Goal: Complete application form

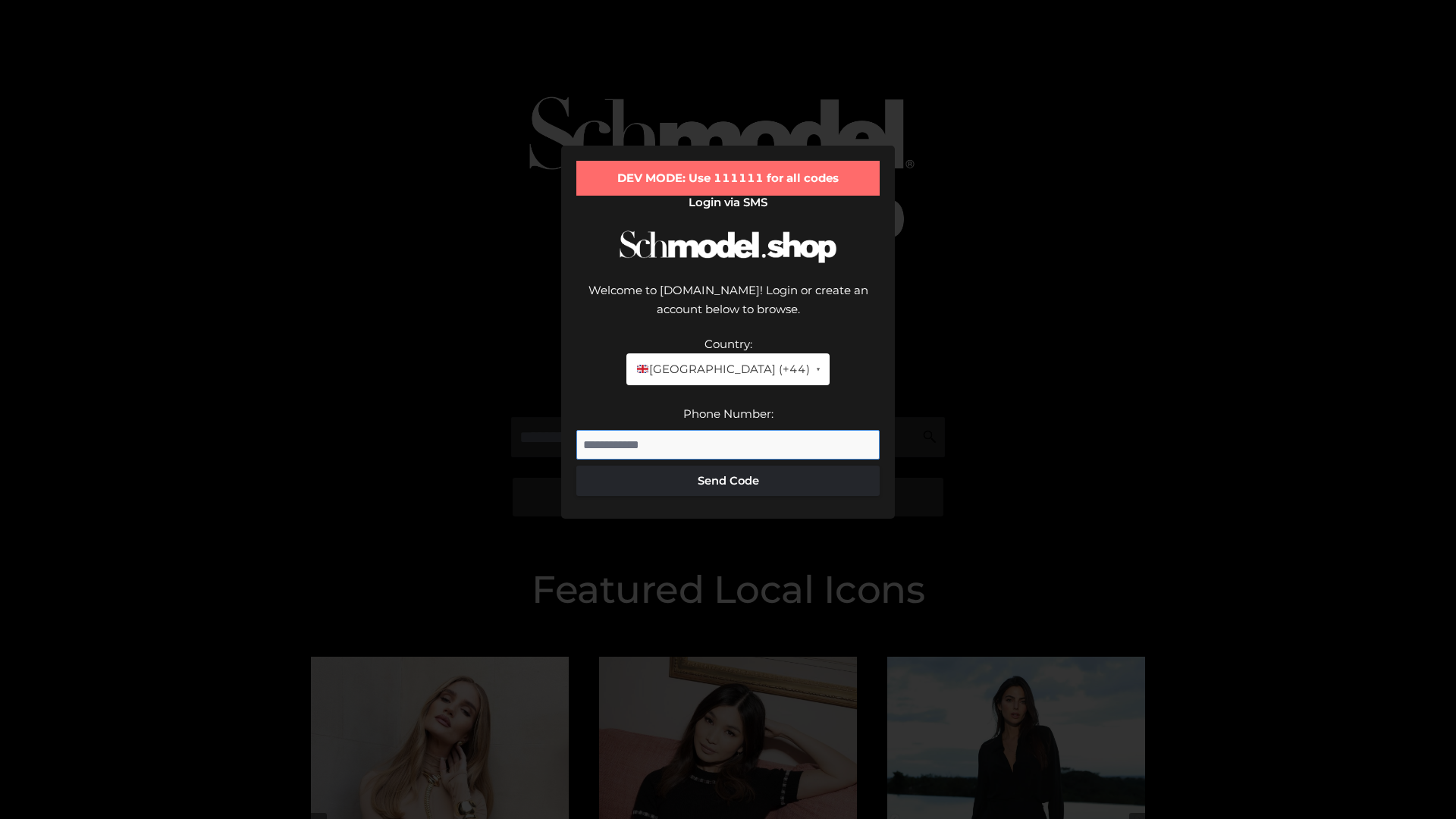
click at [728, 430] on input "Phone Number:" at bounding box center [728, 445] width 303 height 30
type input "**********"
click at [728, 465] on button "Send Code" at bounding box center [728, 480] width 303 height 30
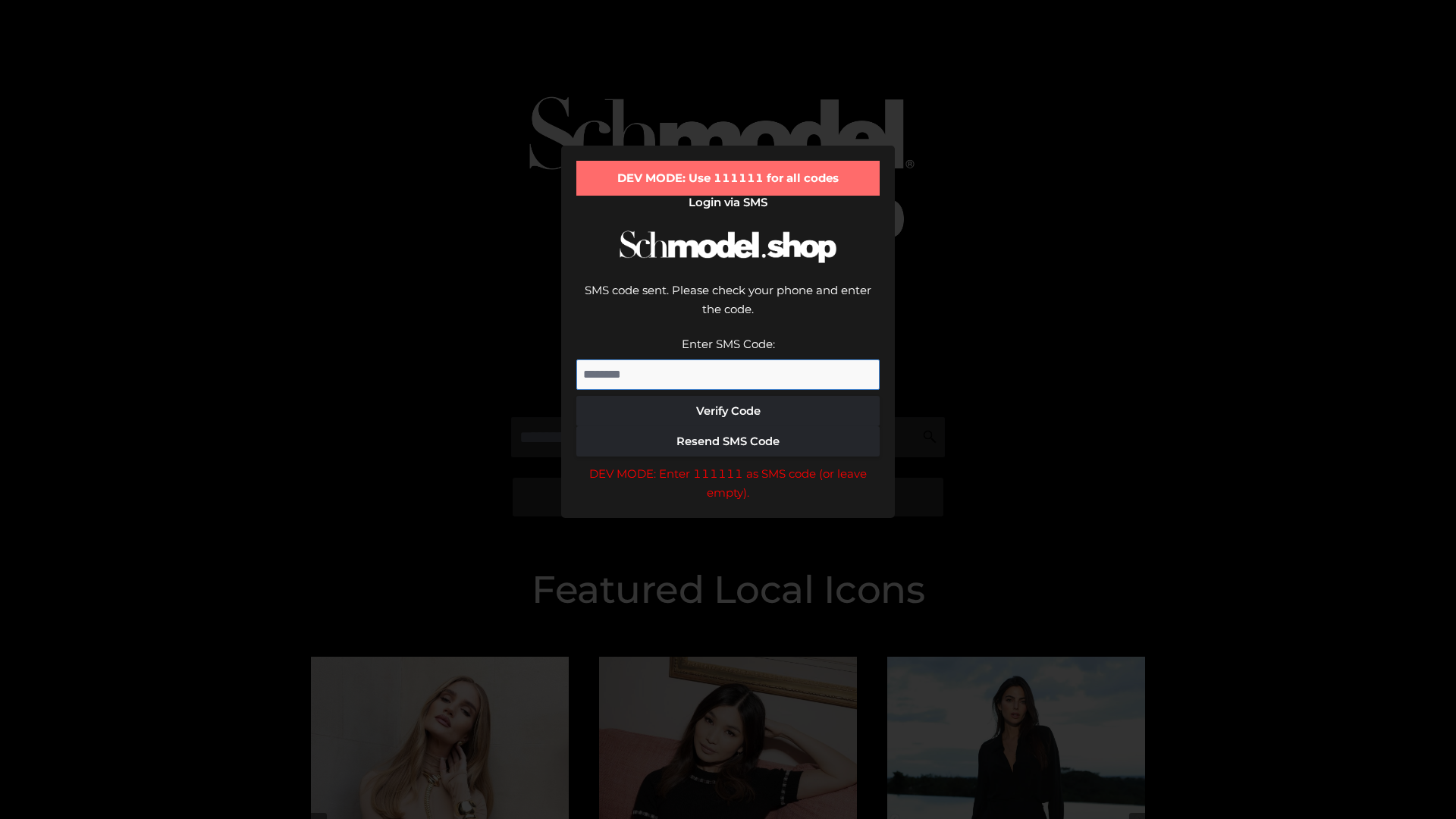
click at [728, 359] on input "Enter SMS Code:" at bounding box center [728, 374] width 303 height 30
type input "******"
click at [728, 395] on button "Verify Code" at bounding box center [728, 410] width 303 height 30
click at [728, 464] on div "DEV MODE: Enter 111111 as SMS code (or leave empty)." at bounding box center [728, 483] width 303 height 39
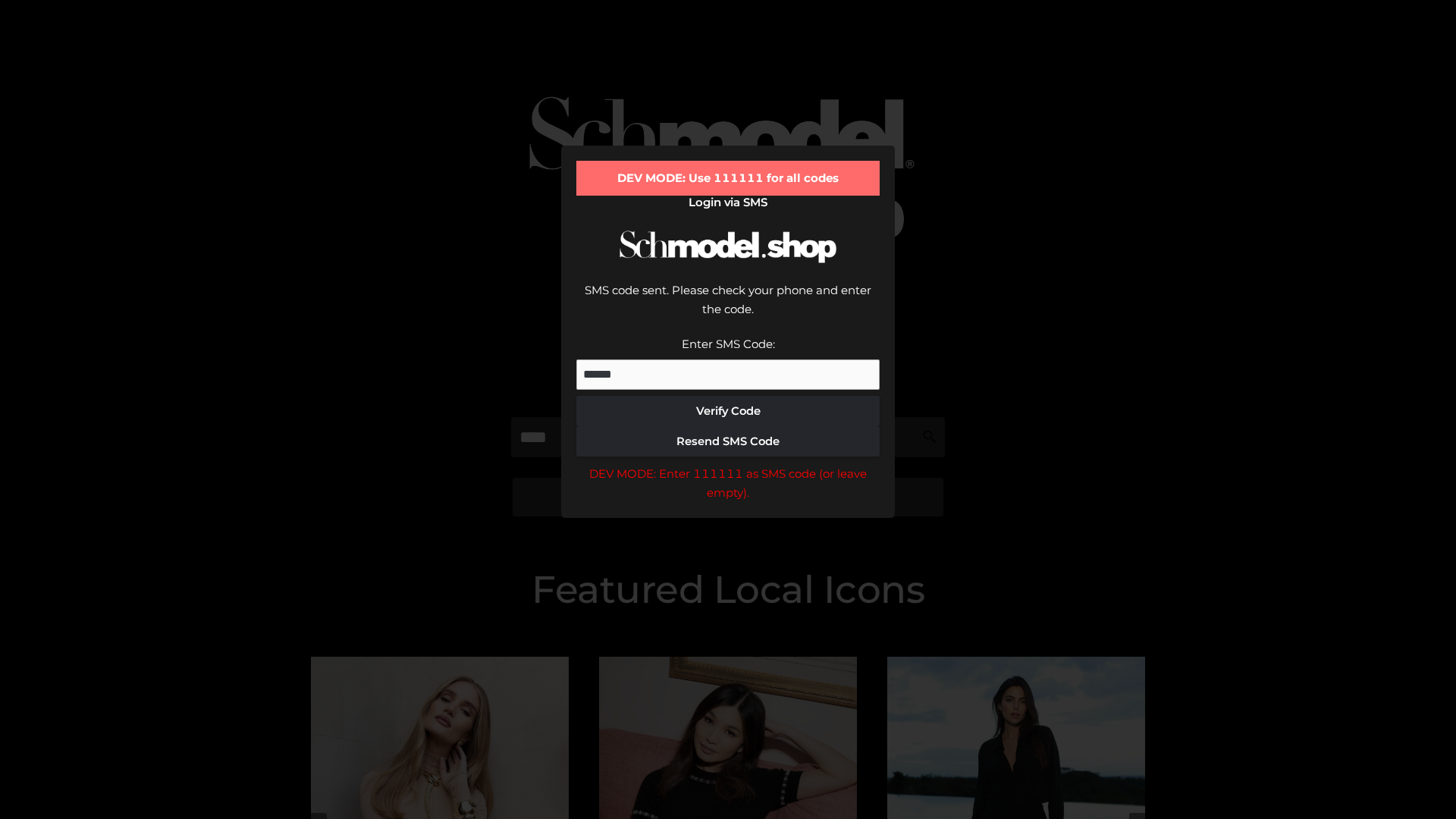
click at [728, 464] on div "DEV MODE: Enter 111111 as SMS code (or leave empty)." at bounding box center [728, 483] width 303 height 39
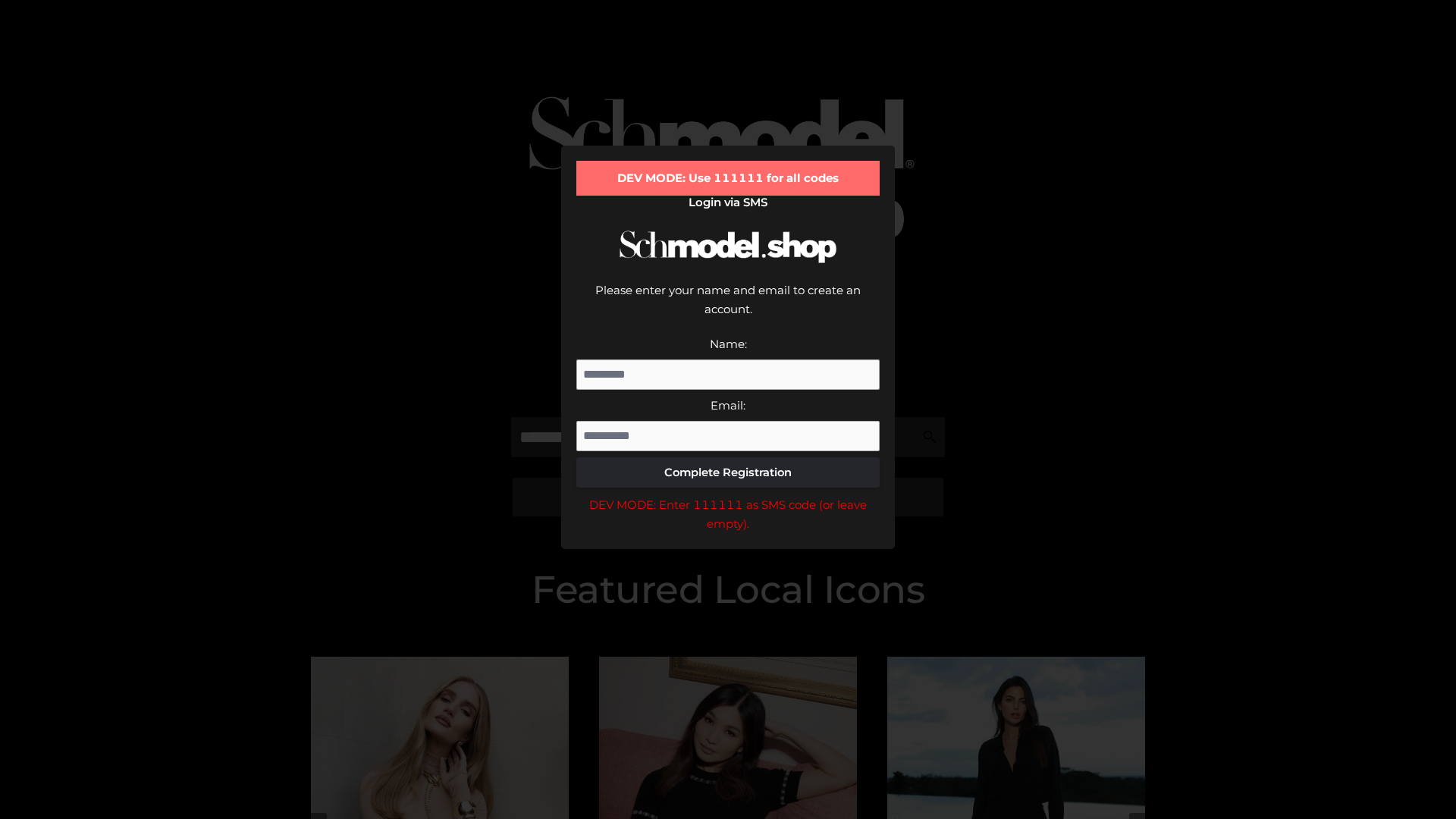
click at [728, 495] on div "DEV MODE: Enter 111111 as SMS code (or leave empty)." at bounding box center [728, 514] width 303 height 39
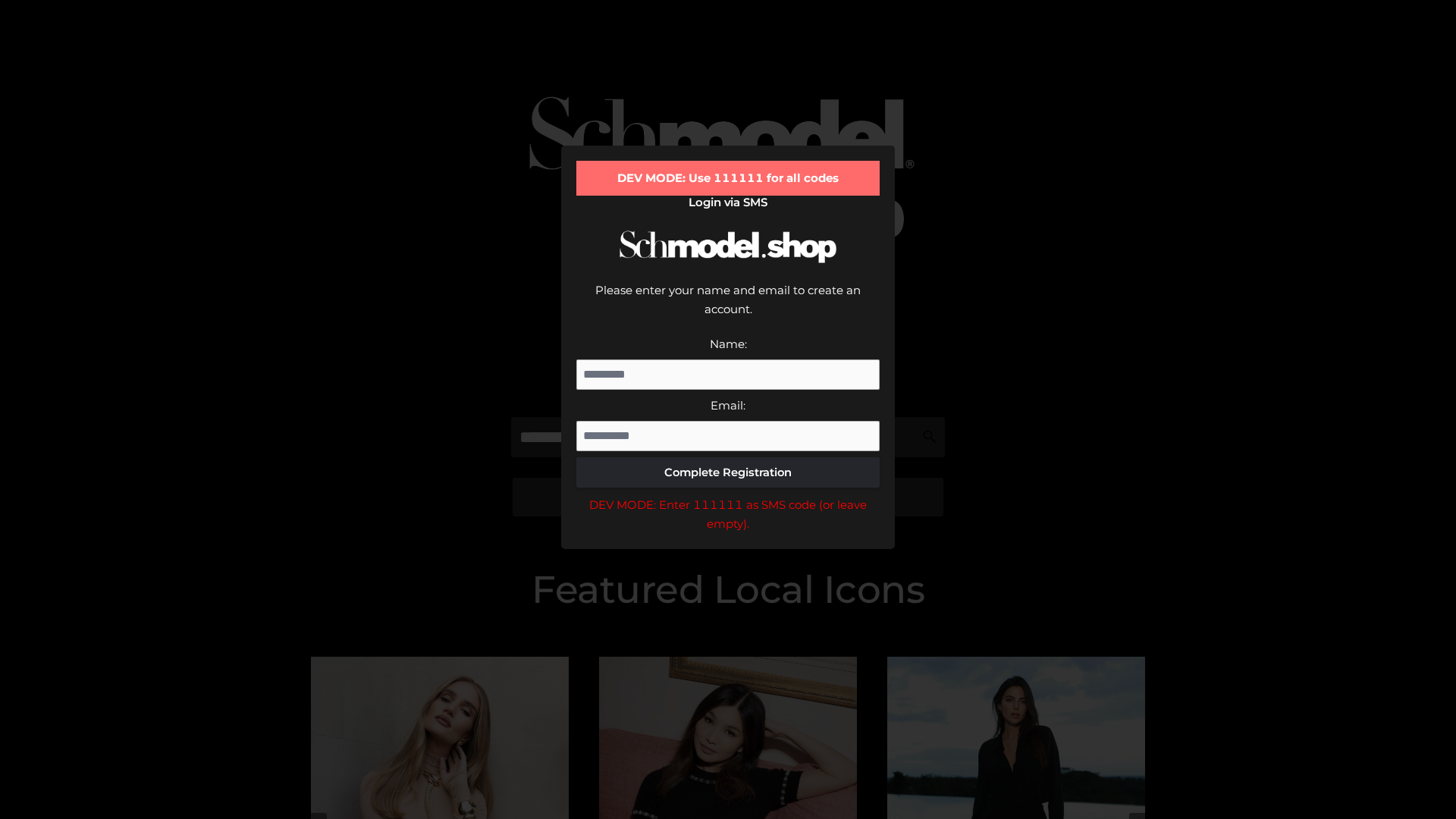
click at [728, 495] on div "DEV MODE: Enter 111111 as SMS code (or leave empty)." at bounding box center [728, 514] width 303 height 39
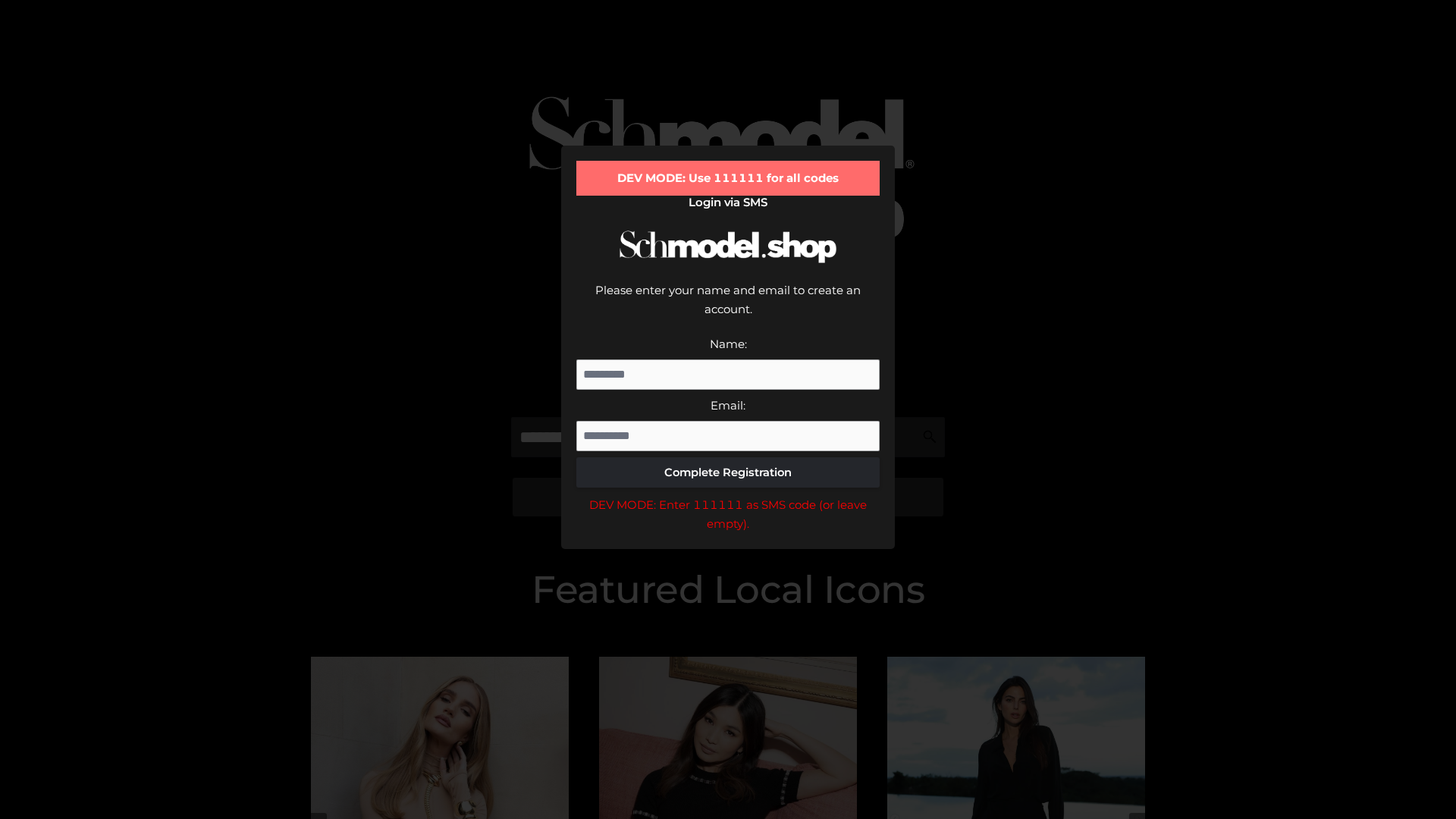
click at [728, 495] on div "DEV MODE: Enter 111111 as SMS code (or leave empty)." at bounding box center [728, 514] width 303 height 39
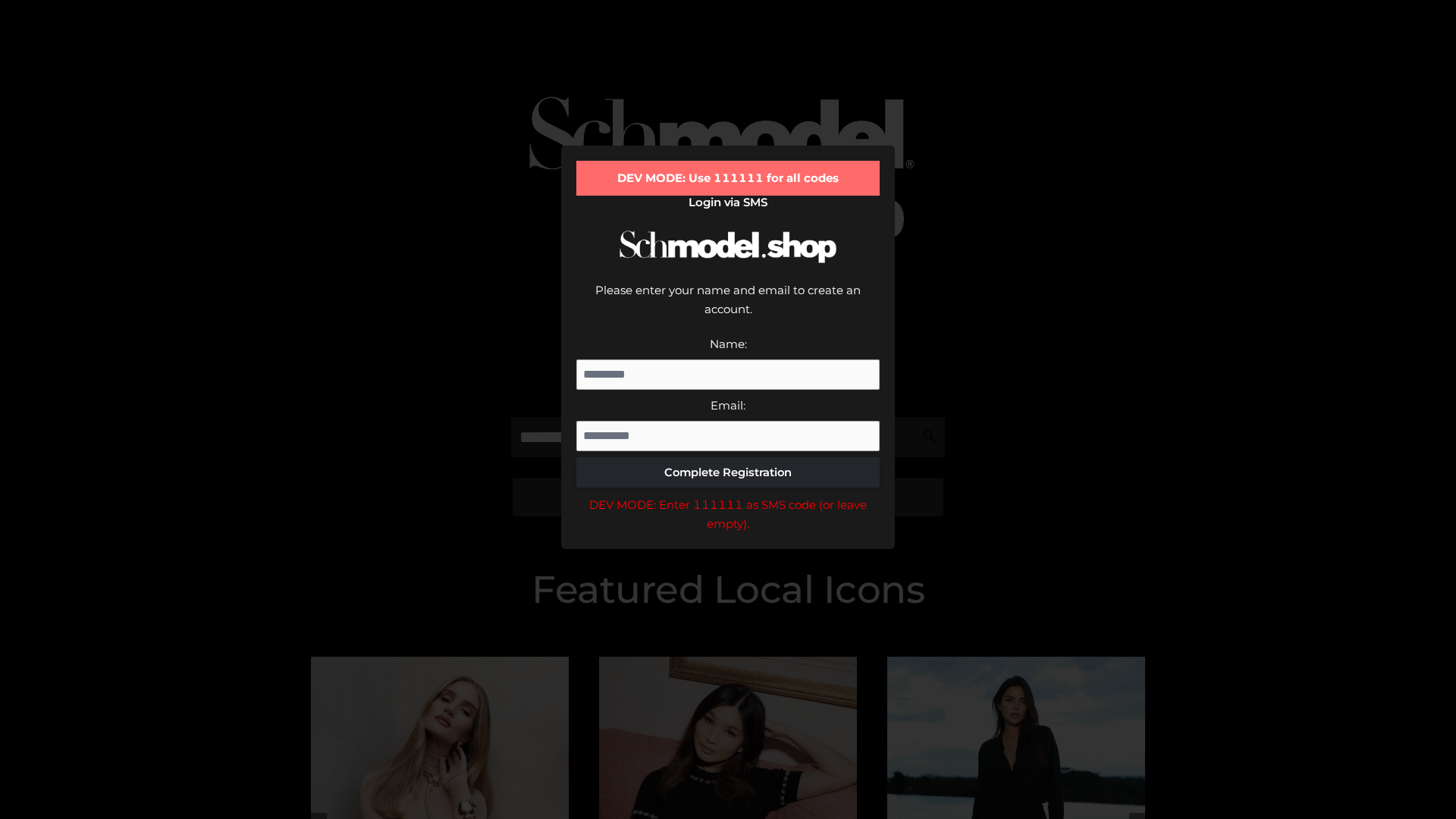
click at [728, 495] on div "DEV MODE: Enter 111111 as SMS code (or leave empty)." at bounding box center [728, 514] width 303 height 39
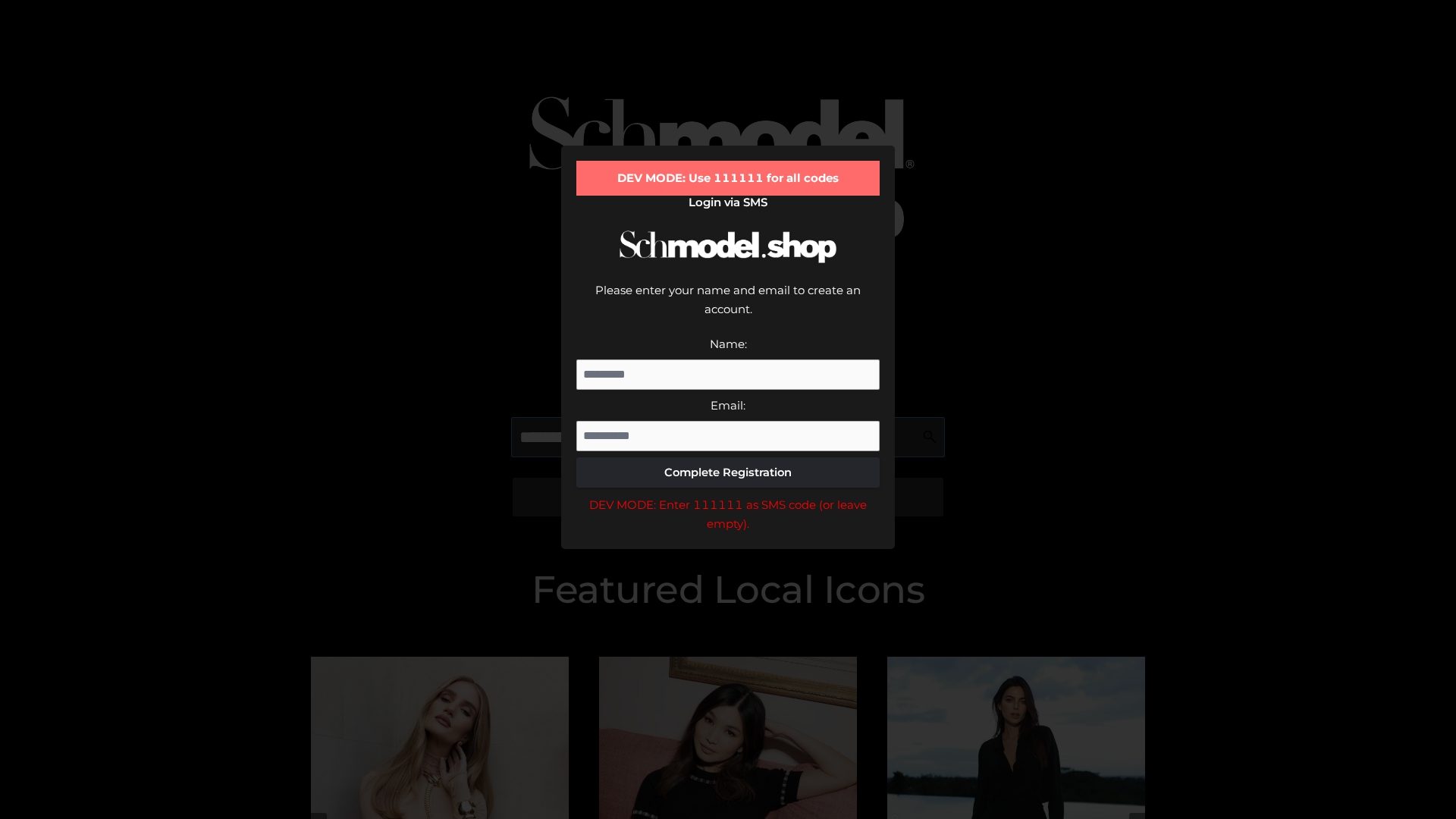
scroll to position [0, 23]
click at [728, 495] on div "DEV MODE: Enter 111111 as SMS code (or leave empty)." at bounding box center [728, 514] width 303 height 39
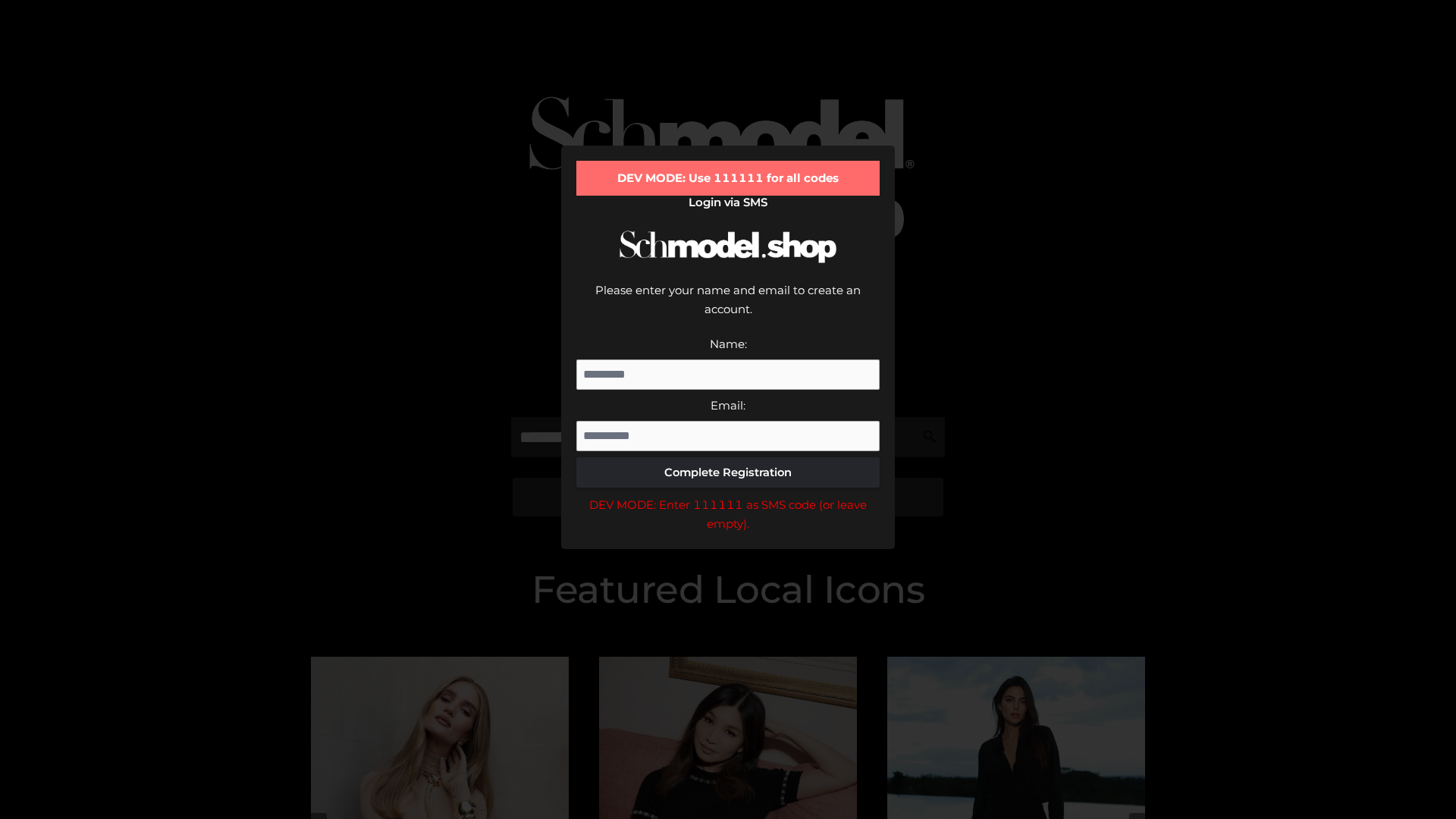
click at [728, 495] on div "DEV MODE: Enter 111111 as SMS code (or leave empty)." at bounding box center [728, 514] width 303 height 39
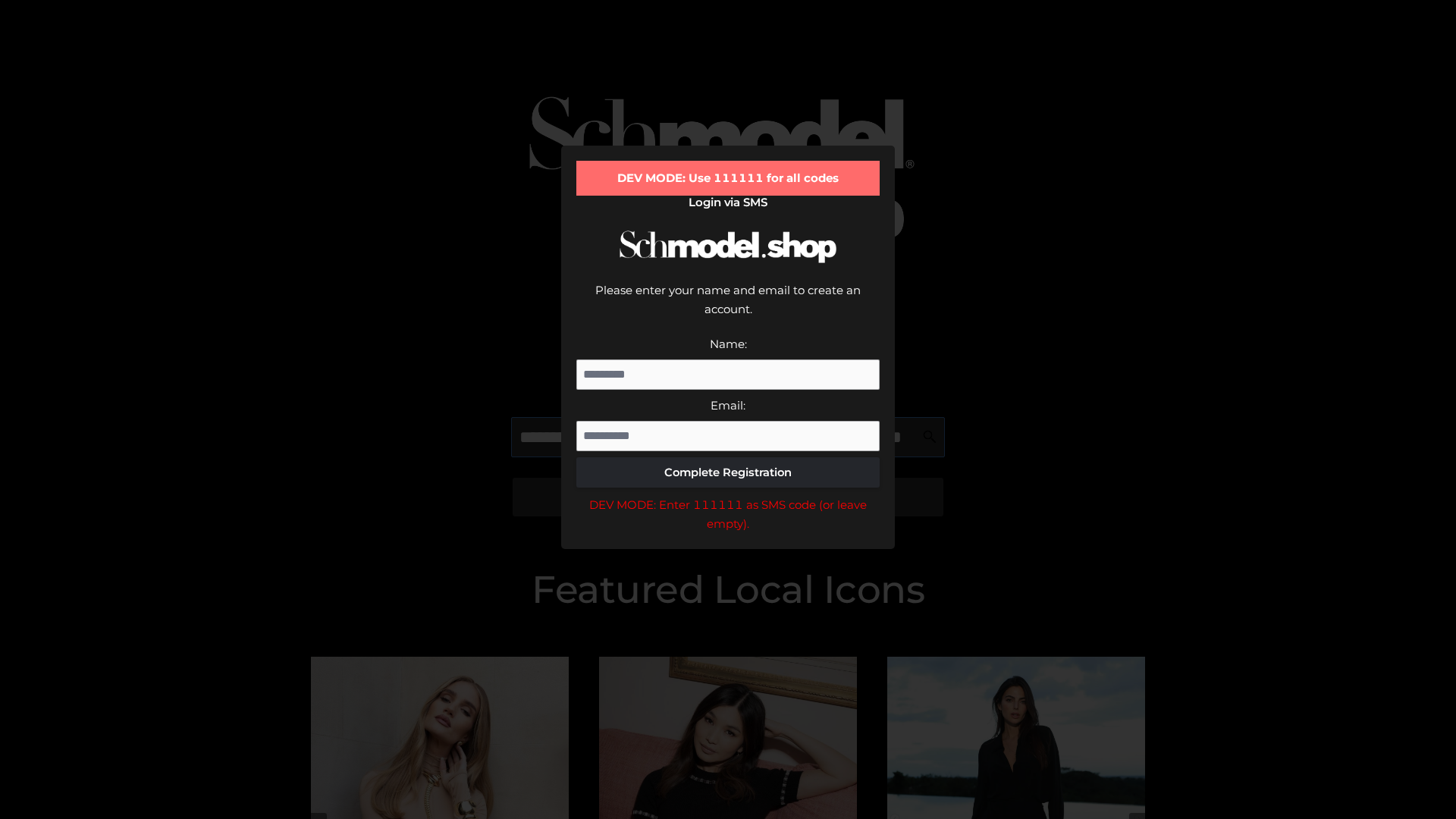
scroll to position [0, 111]
click at [728, 495] on div "DEV MODE: Enter 111111 as SMS code (or leave empty)." at bounding box center [728, 514] width 303 height 39
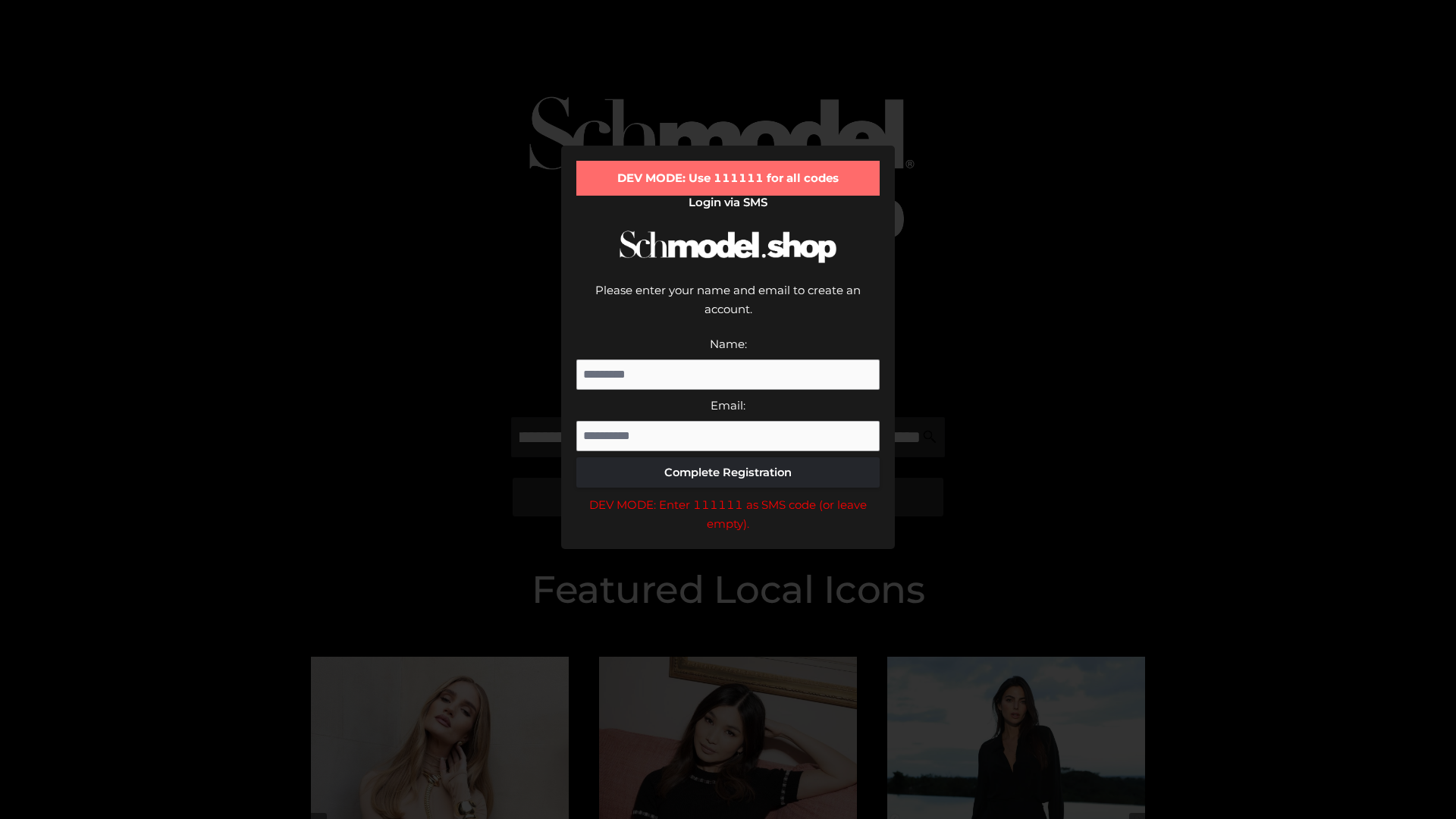
click at [728, 495] on div "DEV MODE: Enter 111111 as SMS code (or leave empty)." at bounding box center [728, 514] width 303 height 39
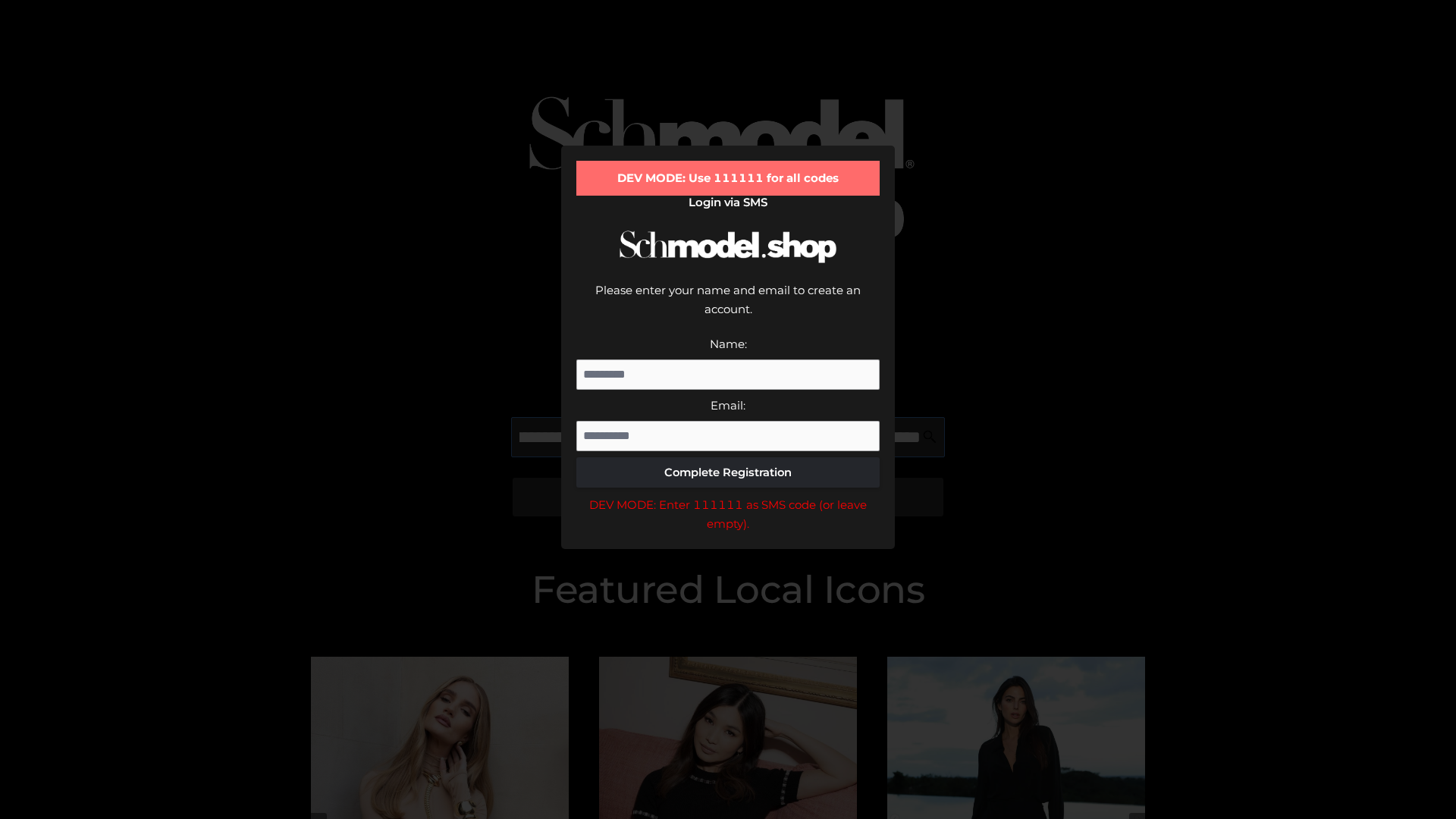
scroll to position [0, 202]
click at [728, 495] on div "DEV MODE: Enter 111111 as SMS code (or leave empty)." at bounding box center [728, 514] width 303 height 39
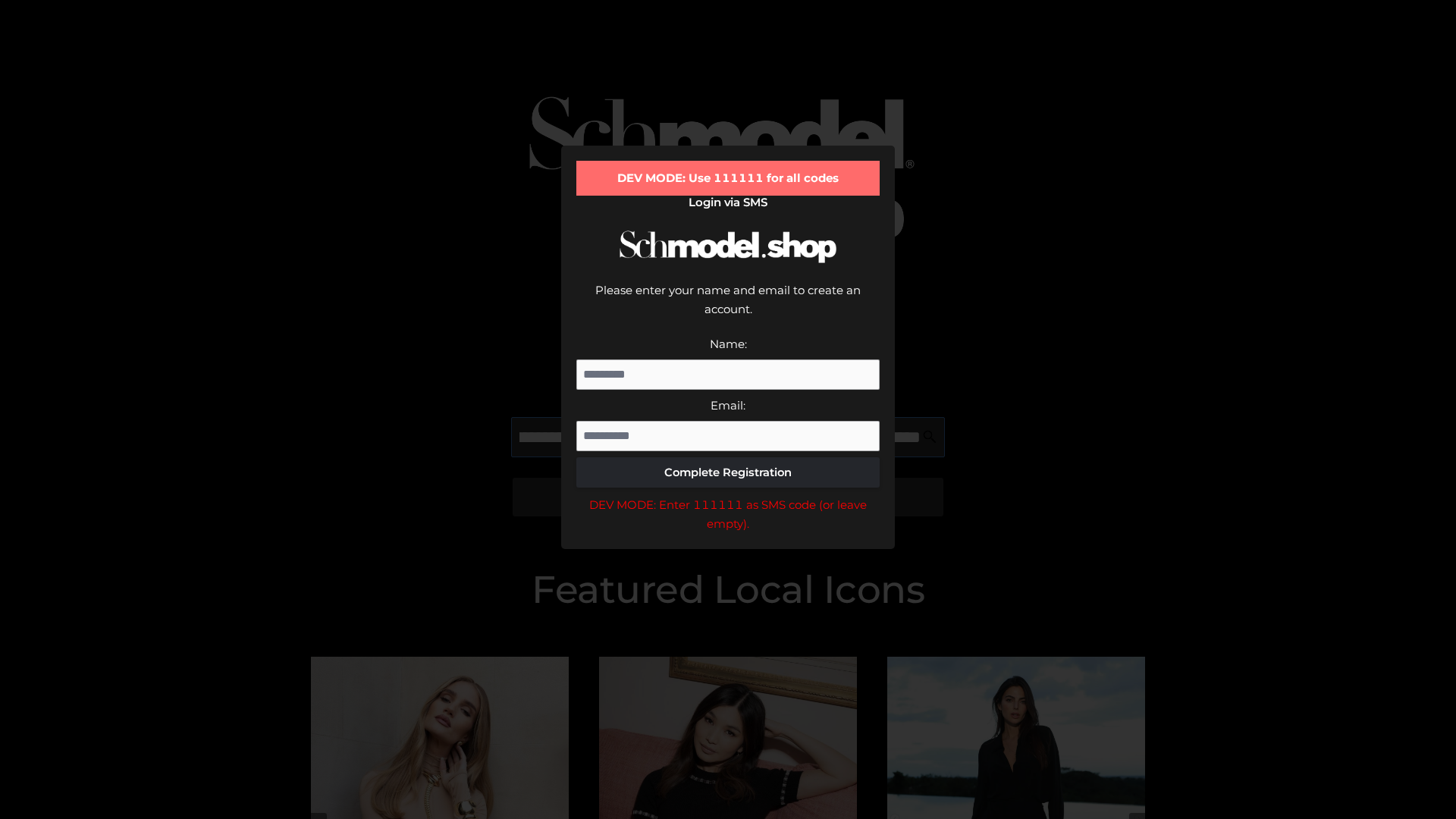
type input "**********"
